Goal: Find specific page/section: Find specific page/section

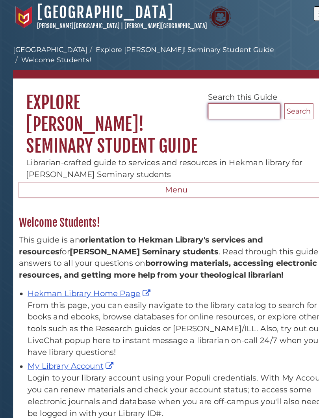
click at [237, 95] on input "Search..." at bounding box center [221, 102] width 65 height 14
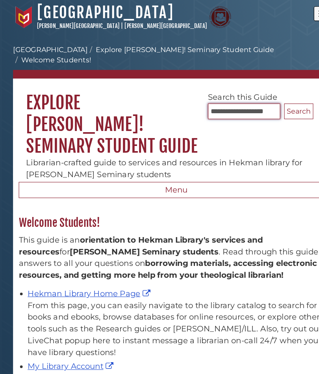
type input "**********"
click at [263, 95] on button "Search" at bounding box center [271, 102] width 26 height 14
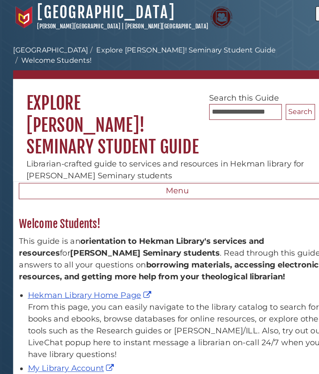
click at [240, 166] on button "Menu" at bounding box center [160, 173] width 286 height 15
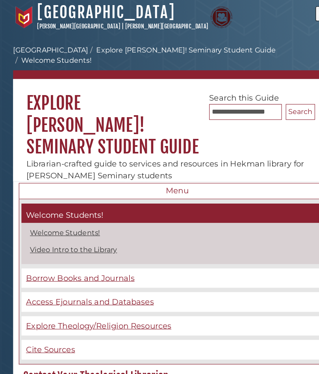
scroll to position [321, 284]
click at [94, 290] on span "Explore Theology/Religion Resources" at bounding box center [89, 294] width 131 height 9
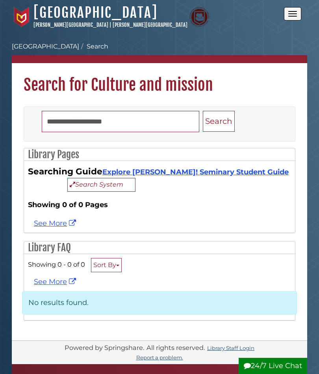
click at [248, 168] on link "Explore [PERSON_NAME]! Seminary Student Guide" at bounding box center [196, 172] width 187 height 9
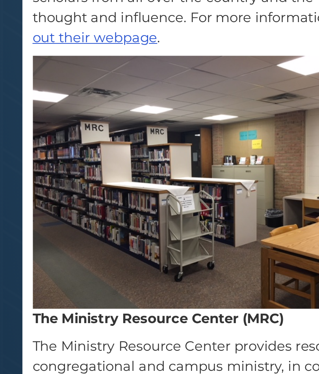
scroll to position [519, 0]
